Goal: Task Accomplishment & Management: Manage account settings

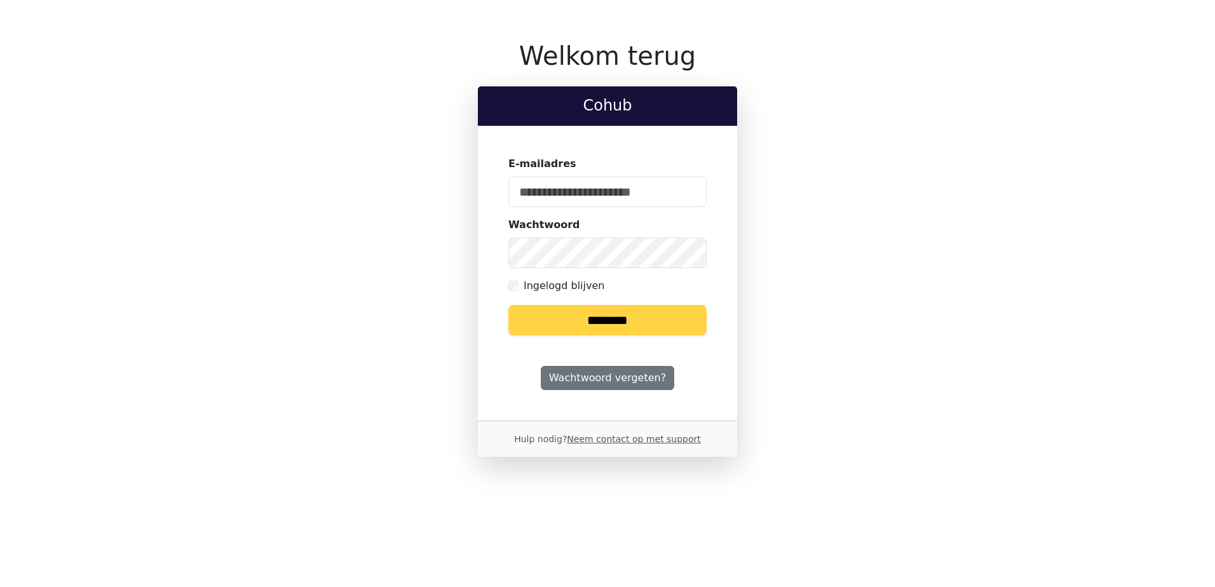
click at [572, 185] on input "E-mailadres" at bounding box center [607, 192] width 198 height 31
click at [592, 201] on input "E-mailadres" at bounding box center [607, 192] width 198 height 31
type input "**********"
click at [588, 316] on input "********" at bounding box center [607, 320] width 198 height 31
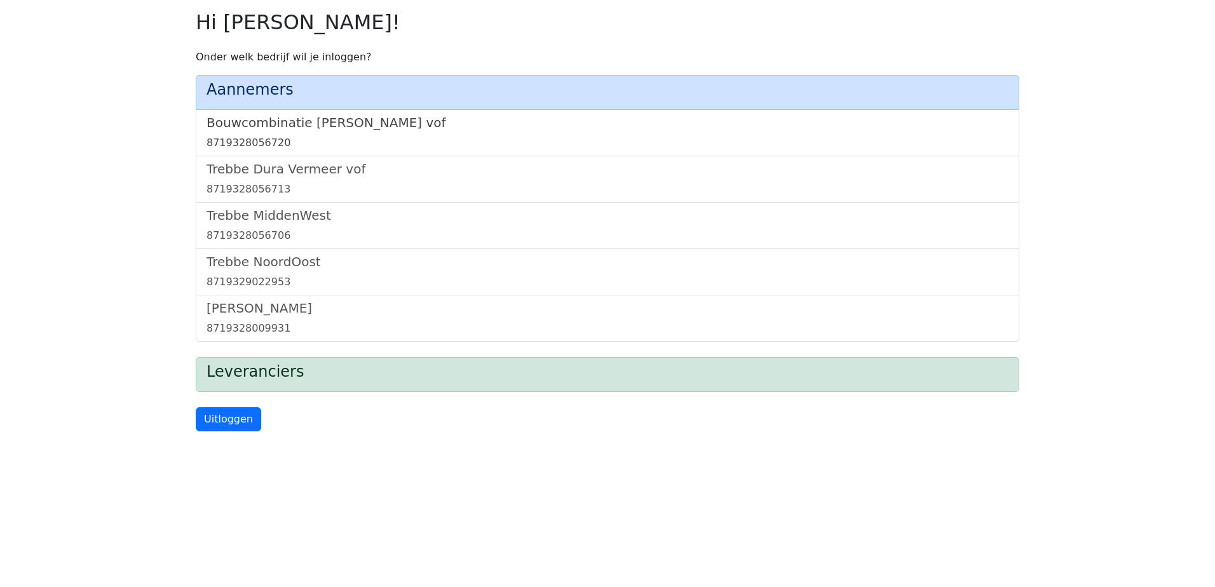
click at [325, 117] on h5 "Bouwcombinatie [PERSON_NAME] vof" at bounding box center [608, 122] width 802 height 15
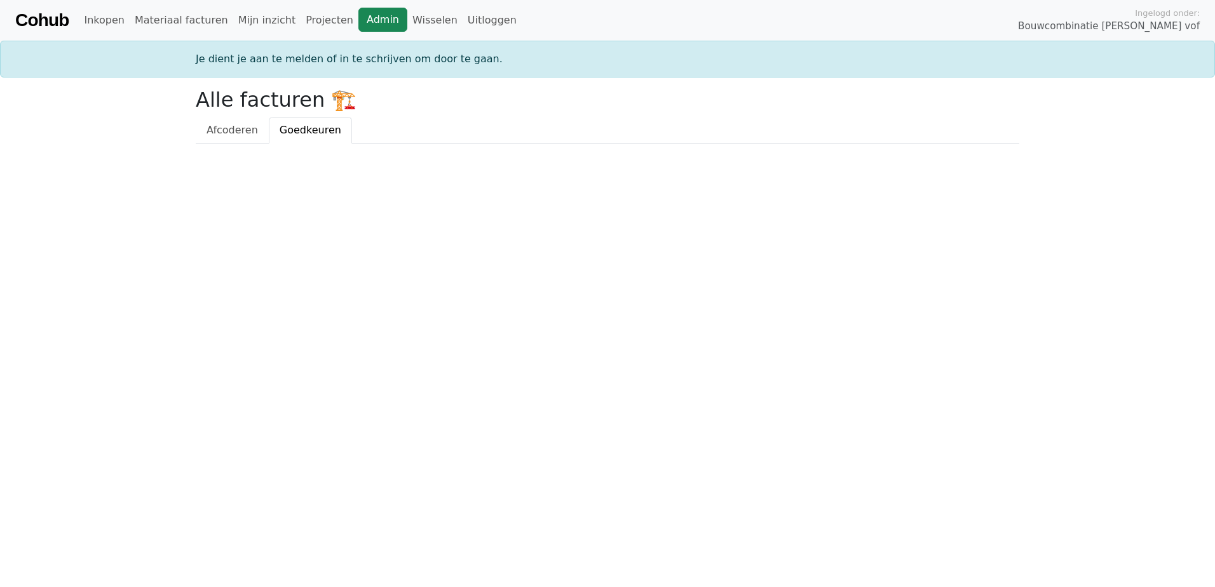
click at [364, 27] on link "Admin" at bounding box center [382, 20] width 49 height 24
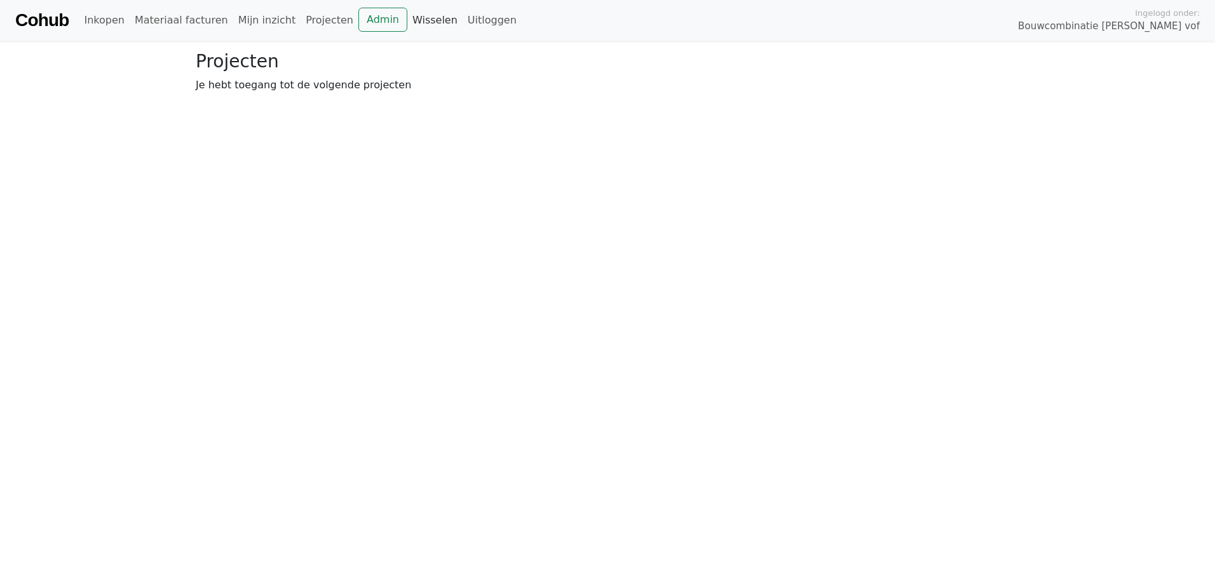
click at [416, 17] on link "Wisselen" at bounding box center [434, 20] width 55 height 25
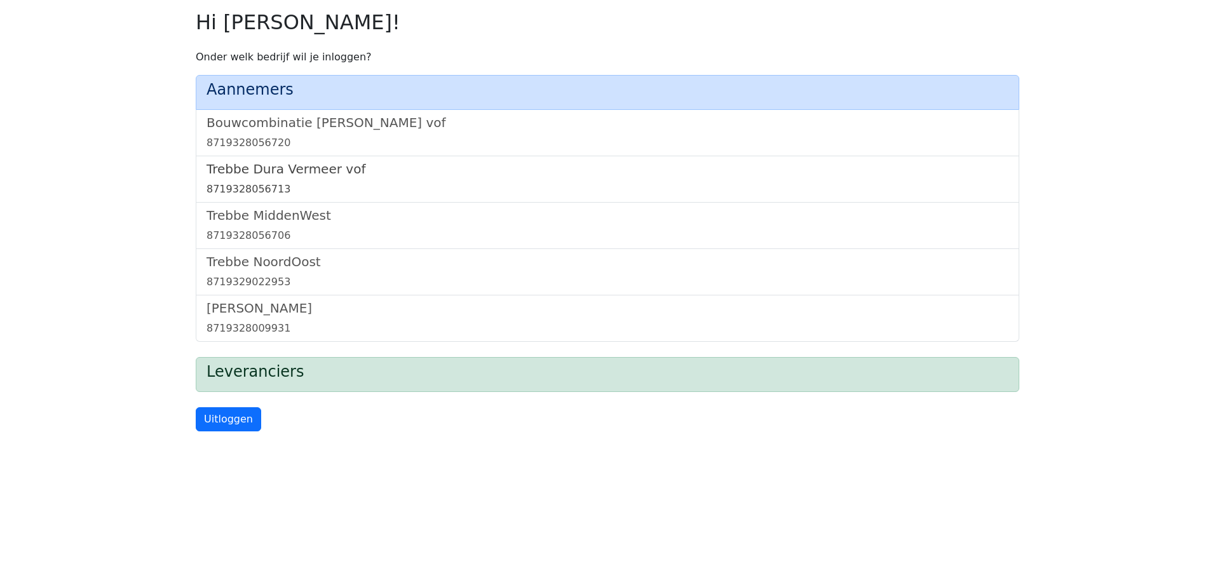
click at [322, 163] on h5 "Trebbe Dura Vermeer vof" at bounding box center [608, 168] width 802 height 15
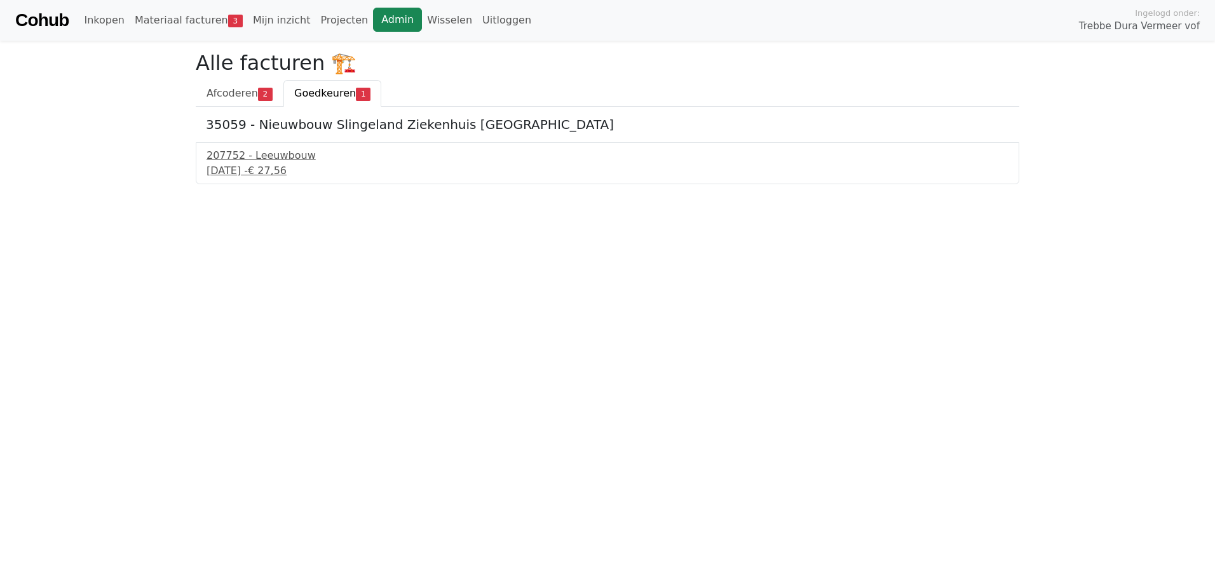
click at [373, 21] on link "Admin" at bounding box center [397, 20] width 49 height 24
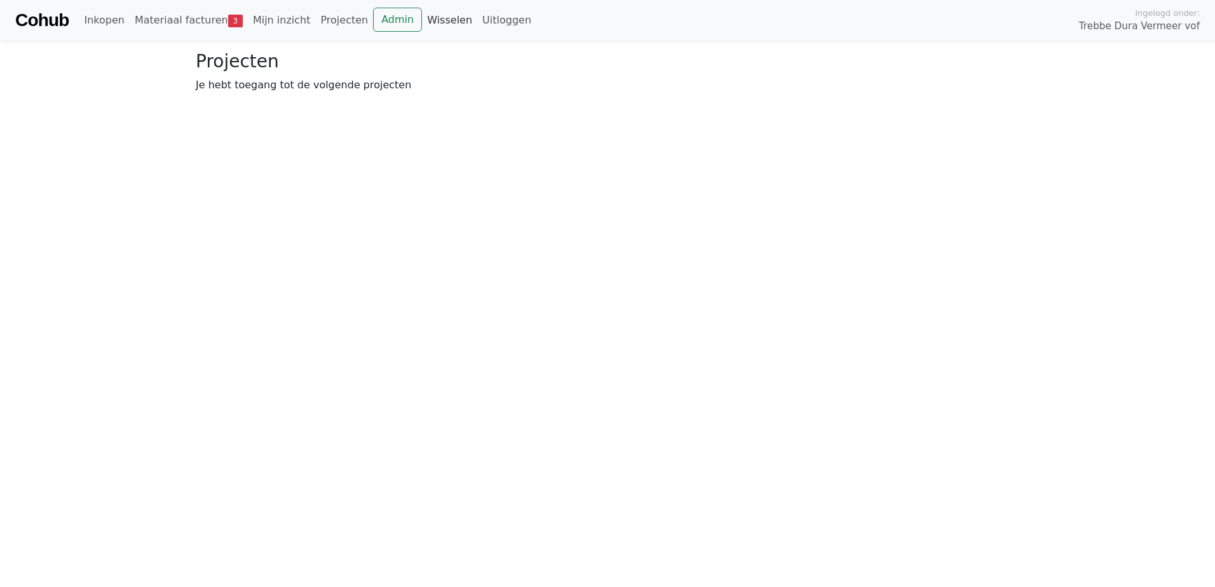
click at [422, 21] on link "Wisselen" at bounding box center [449, 20] width 55 height 25
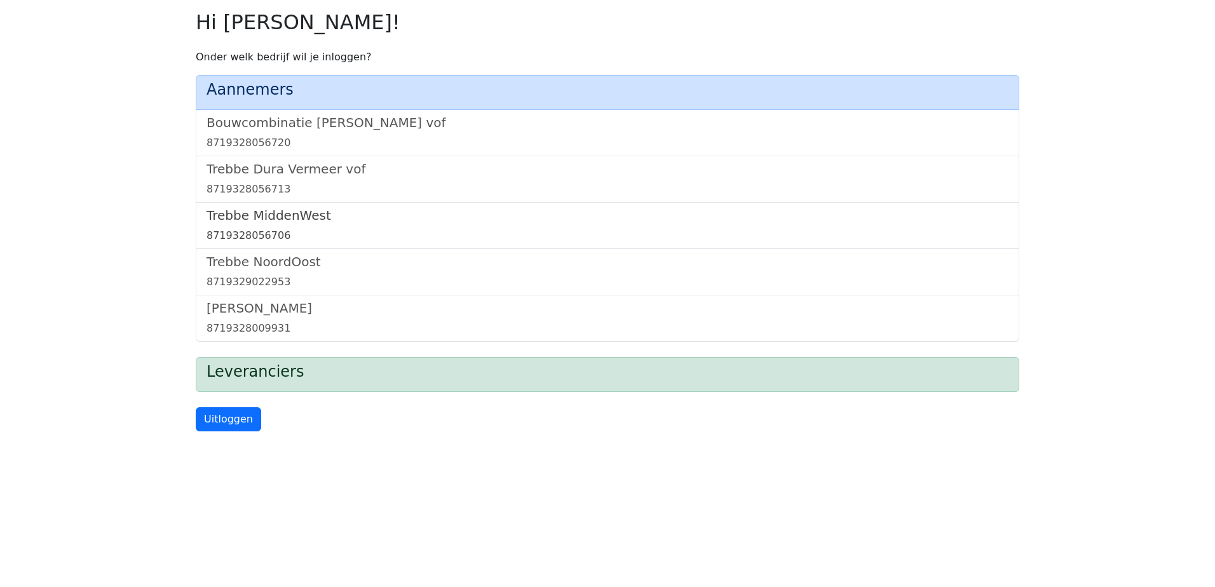
click at [289, 212] on h5 "Trebbe MiddenWest" at bounding box center [608, 215] width 802 height 15
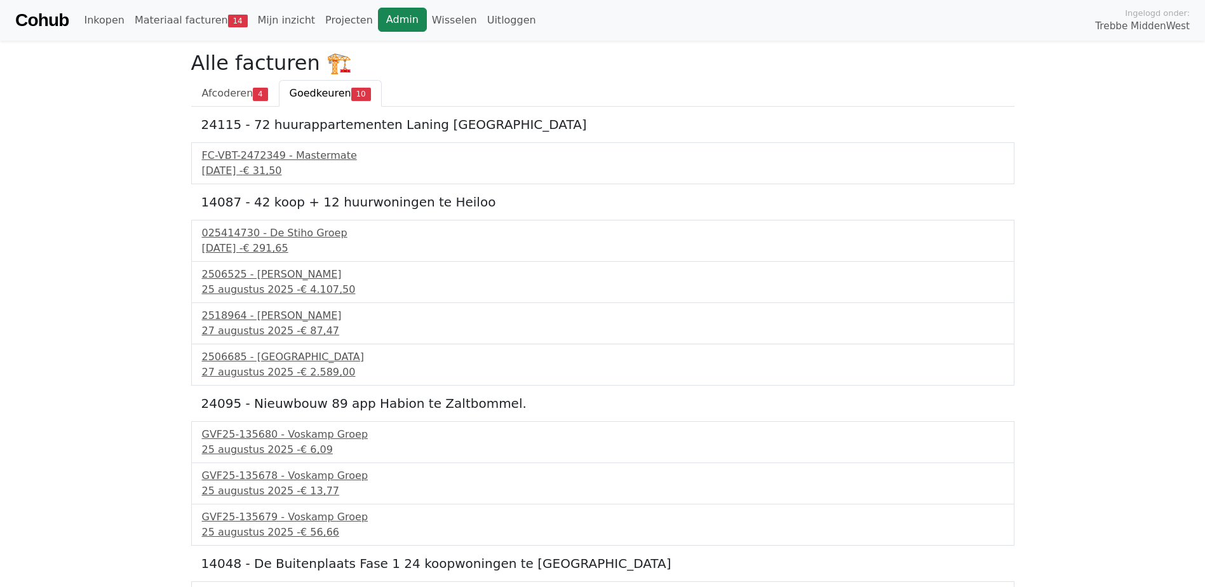
click at [378, 24] on link "Admin" at bounding box center [402, 20] width 49 height 24
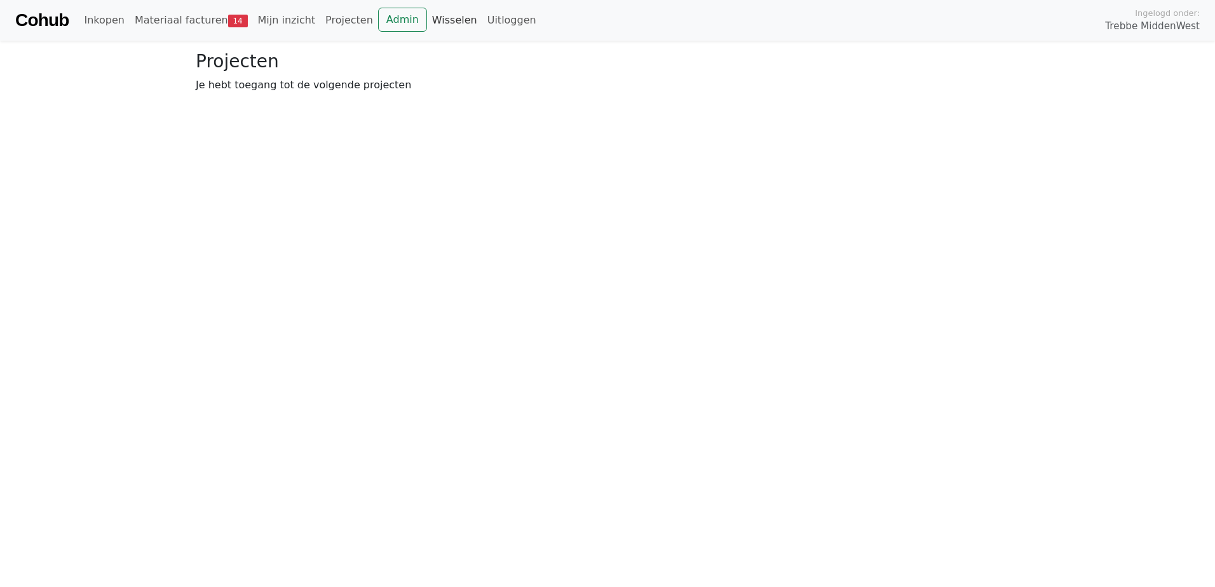
click at [427, 22] on link "Wisselen" at bounding box center [454, 20] width 55 height 25
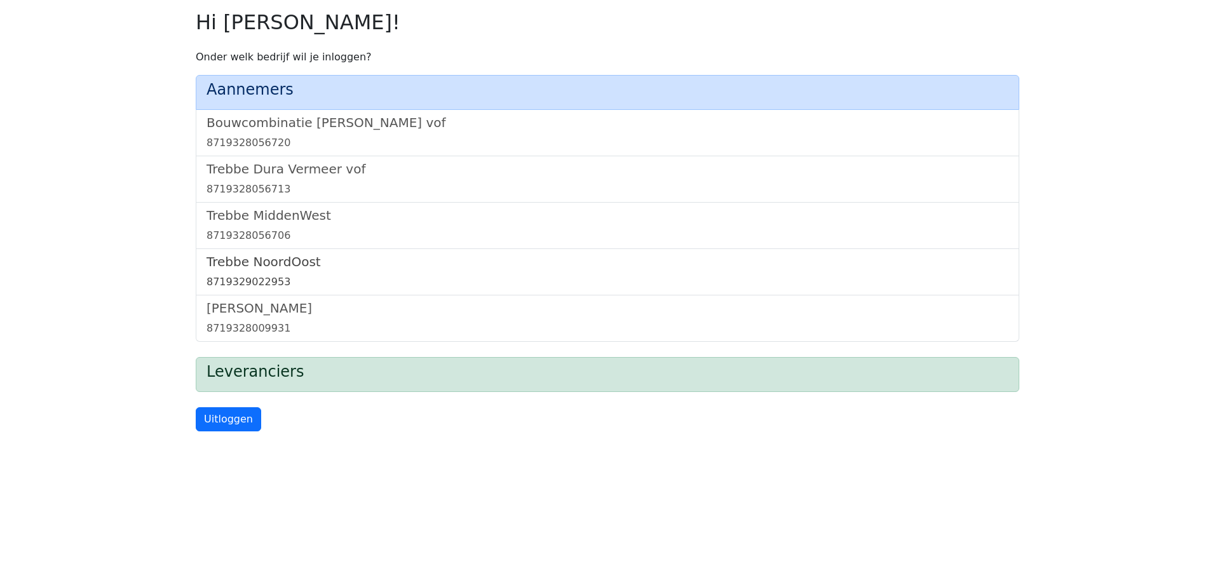
click at [254, 273] on link "[GEOGRAPHIC_DATA] 8719329022953" at bounding box center [608, 272] width 802 height 36
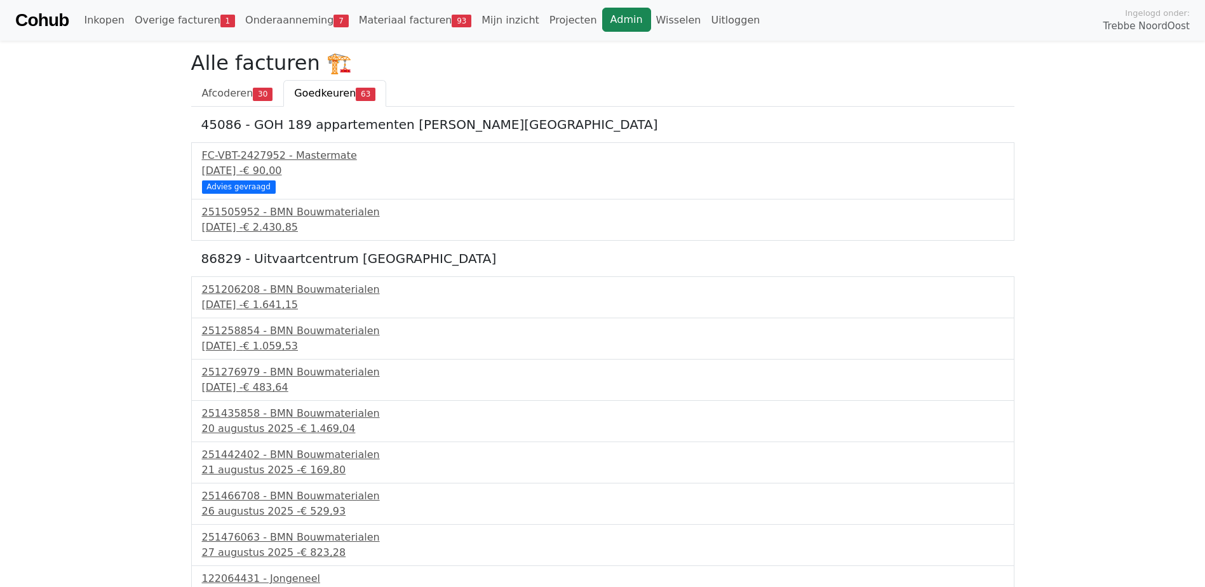
click at [602, 17] on link "Admin" at bounding box center [626, 20] width 49 height 24
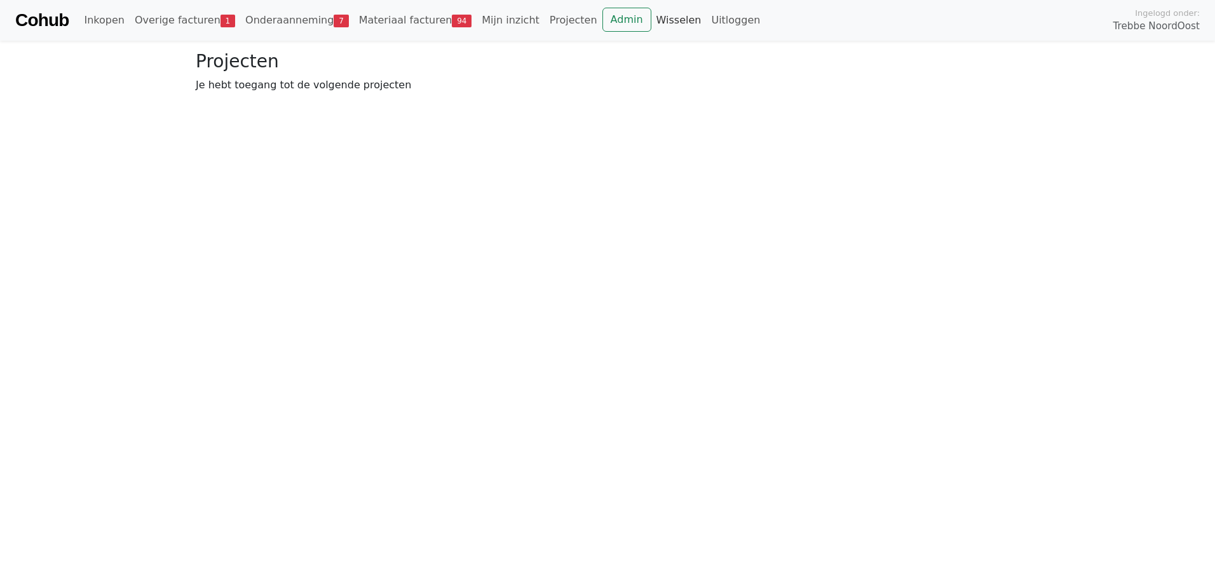
click at [651, 20] on link "Wisselen" at bounding box center [678, 20] width 55 height 25
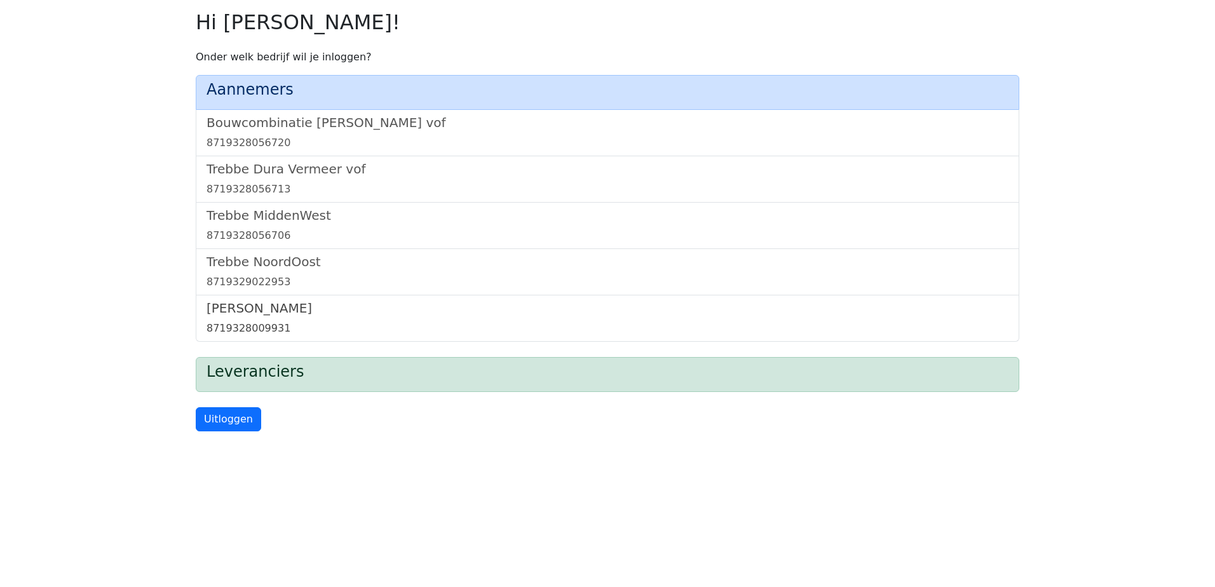
click at [258, 311] on h5 "[PERSON_NAME]" at bounding box center [608, 308] width 802 height 15
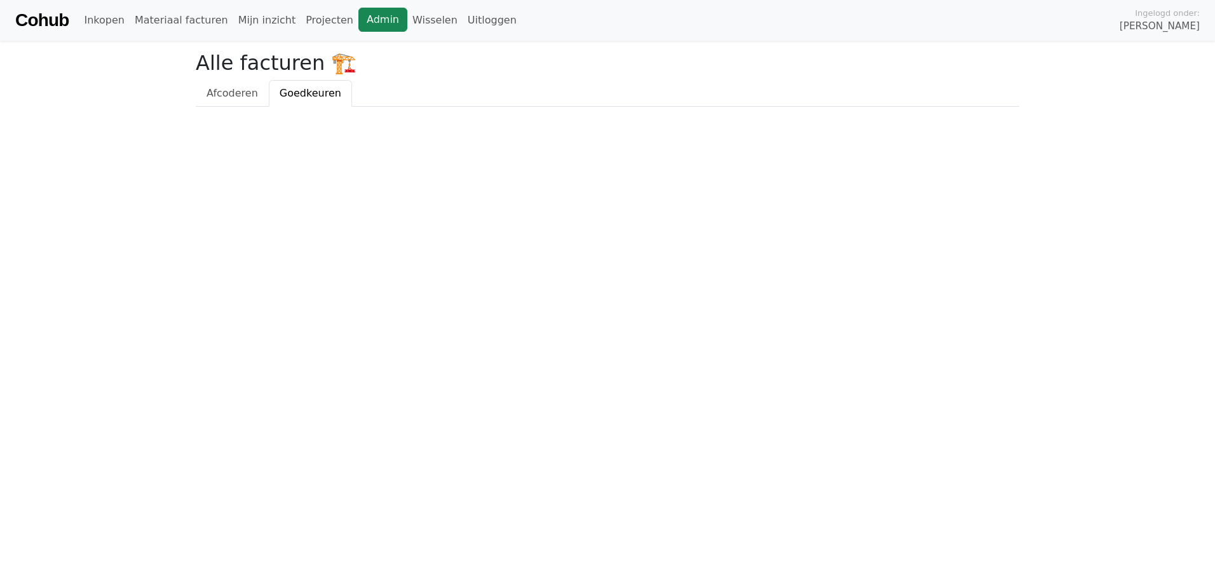
click at [358, 21] on link "Admin" at bounding box center [382, 20] width 49 height 24
